Goal: Task Accomplishment & Management: Manage account settings

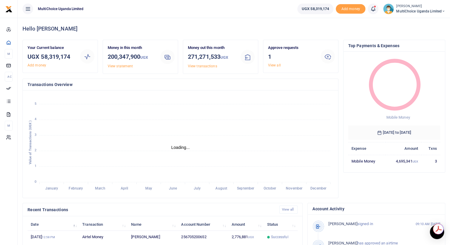
scroll to position [5, 5]
click at [272, 64] on link "View all" at bounding box center [274, 65] width 13 height 4
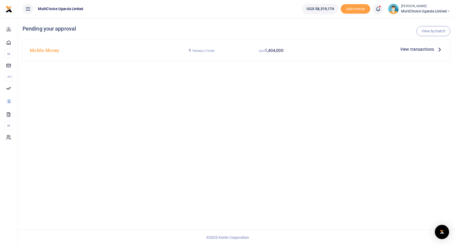
click at [376, 8] on icon at bounding box center [378, 9] width 6 height 7
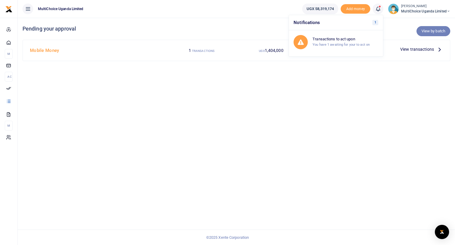
click at [424, 30] on link "View by batch" at bounding box center [433, 31] width 34 height 10
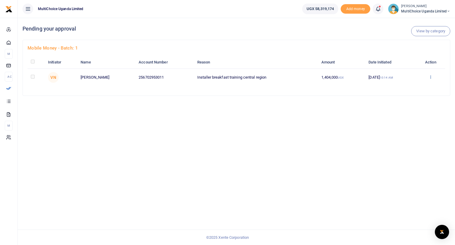
click at [432, 77] on icon at bounding box center [430, 77] width 4 height 4
click at [412, 88] on link "Approve" at bounding box center [409, 86] width 47 height 8
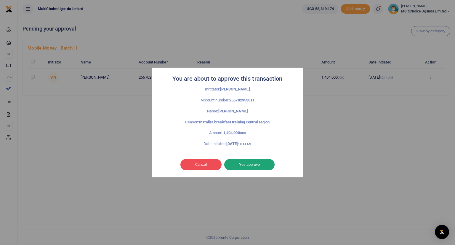
click at [263, 165] on button "Yes approve" at bounding box center [249, 164] width 50 height 11
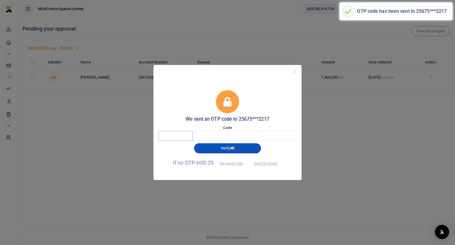
click at [182, 136] on input "text" at bounding box center [175, 136] width 35 height 10
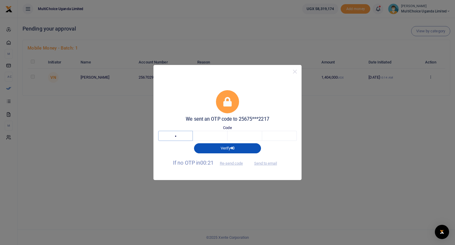
type input "6"
type input "2"
type input "1"
type input "3"
